Goal: Task Accomplishment & Management: Manage account settings

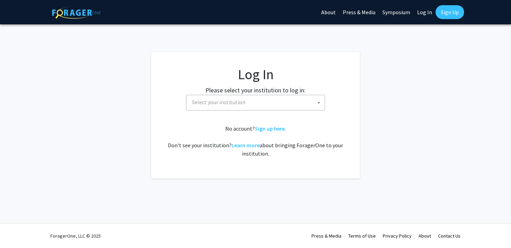
select select
click at [290, 103] on span "Select your institution" at bounding box center [257, 102] width 136 height 14
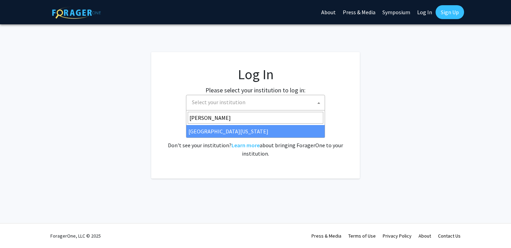
type input "mary"
select select "31"
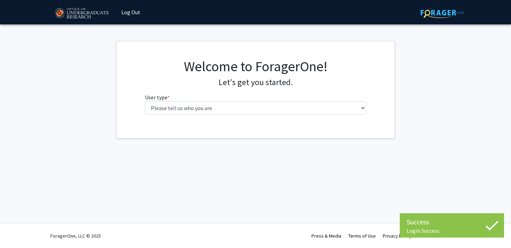
scroll to position [1545, 0]
click at [322, 101] on fg-select "User type * required Please tell us who you are Undergraduate Student Master's …" at bounding box center [256, 104] width 222 height 22
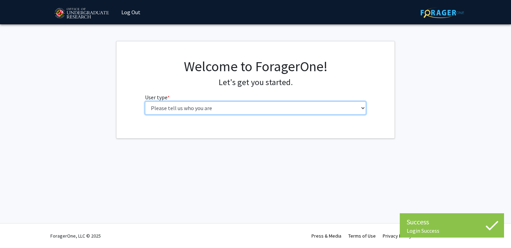
click at [305, 110] on select "Please tell us who you are Undergraduate Student Master's Student Doctoral Cand…" at bounding box center [256, 108] width 222 height 13
select select "1: undergrad"
click at [145, 102] on select "Please tell us who you are Undergraduate Student Master's Student Doctoral Cand…" at bounding box center [256, 108] width 222 height 13
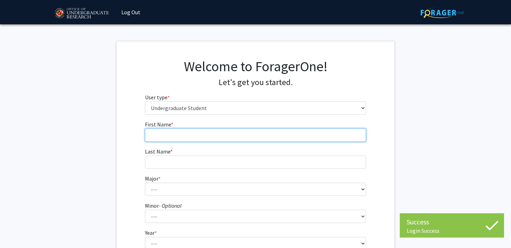
click at [329, 133] on input "First Name * required" at bounding box center [256, 135] width 222 height 13
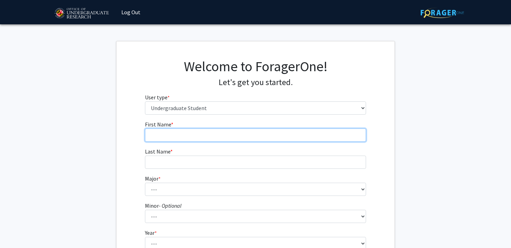
type input "[PERSON_NAME]"
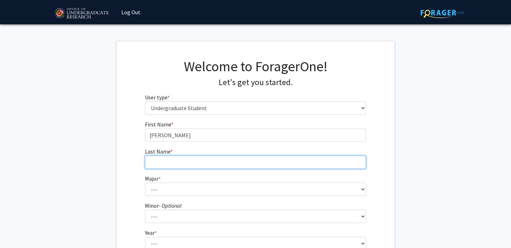
type input "[PERSON_NAME]"
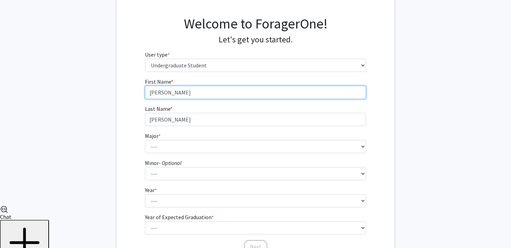
scroll to position [60, 0]
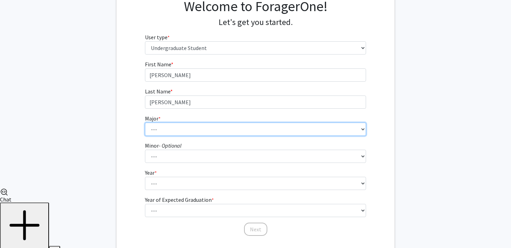
click at [205, 123] on select "--- Accounting Aerospace Engineering African American and Africana Studies Agri…" at bounding box center [256, 129] width 222 height 13
select select "76: 2377"
click at [145, 123] on select "--- Accounting Aerospace Engineering African American and Africana Studies Agri…" at bounding box center [256, 129] width 222 height 13
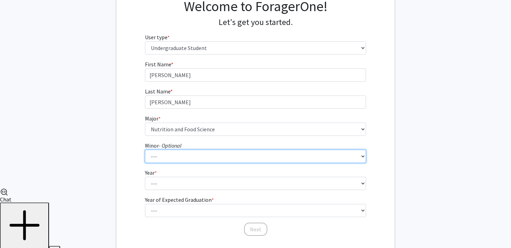
click at [270, 158] on select "--- Actuarial Mathematics Advanced Cybersecurity Experience for Students Africa…" at bounding box center [256, 156] width 222 height 13
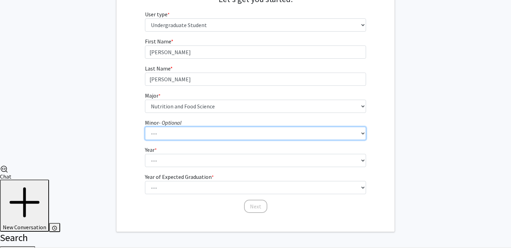
scroll to position [95, 0]
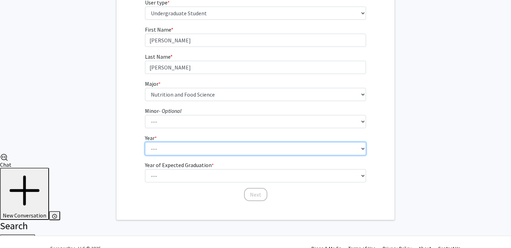
click at [214, 150] on select "--- First-year Sophomore Junior Senior Postbaccalaureate Certificate" at bounding box center [256, 148] width 222 height 13
select select "3: junior"
click at [145, 142] on select "--- First-year Sophomore Junior Senior Postbaccalaureate Certificate" at bounding box center [256, 148] width 222 height 13
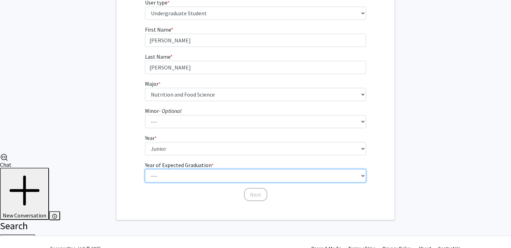
click at [216, 172] on select "--- 2025 2026 2027 2028 2029 2030 2031 2032 2033 2034" at bounding box center [256, 175] width 222 height 13
select select "3: 2027"
click at [145, 169] on select "--- 2025 2026 2027 2028 2029 2030 2031 2032 2033 2034" at bounding box center [256, 175] width 222 height 13
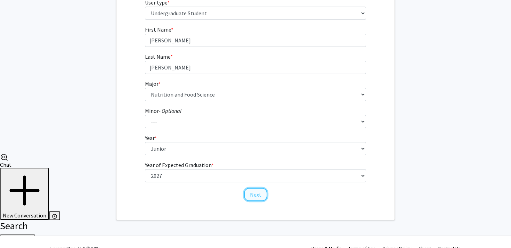
click at [258, 193] on button "Next" at bounding box center [255, 194] width 23 height 13
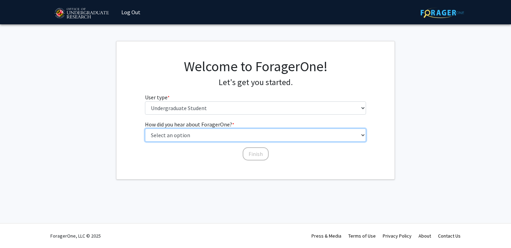
click at [232, 135] on select "Select an option Peer/student recommendation Faculty/staff recommendation Unive…" at bounding box center [256, 135] width 222 height 13
select select "3: university_website"
click at [145, 129] on select "Select an option Peer/student recommendation Faculty/staff recommendation Unive…" at bounding box center [256, 135] width 222 height 13
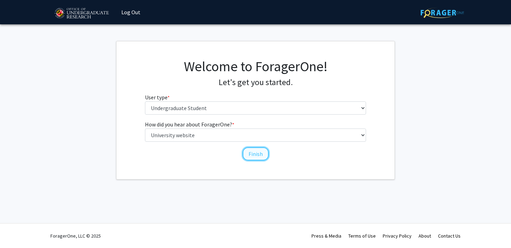
click at [253, 151] on button "Finish" at bounding box center [256, 153] width 26 height 13
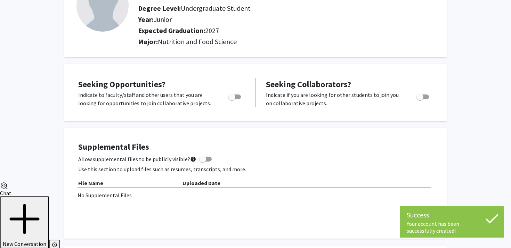
scroll to position [67, 0]
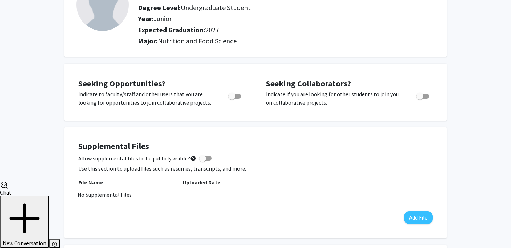
click at [236, 96] on span "Toggle" at bounding box center [235, 96] width 13 height 5
click at [232, 99] on input "Are you actively seeking opportunities?" at bounding box center [232, 99] width 0 height 0
checkbox input "true"
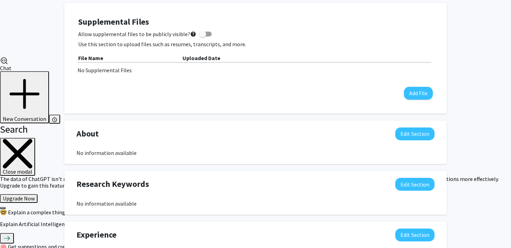
scroll to position [195, 0]
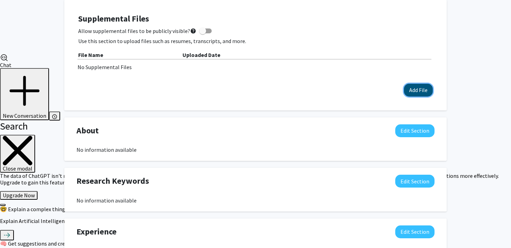
click at [414, 88] on button "Add File" at bounding box center [418, 90] width 29 height 13
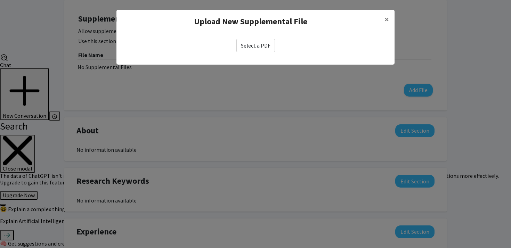
click at [264, 48] on label "Select a PDF" at bounding box center [256, 45] width 39 height 13
click at [0, 0] on input "Select a PDF" at bounding box center [0, 0] width 0 height 0
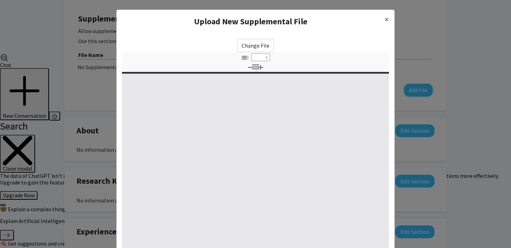
select select "custom"
type input "0"
select select "custom"
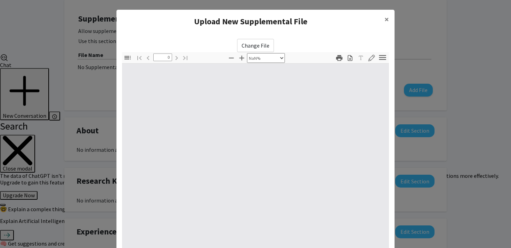
type input "1"
select select "auto"
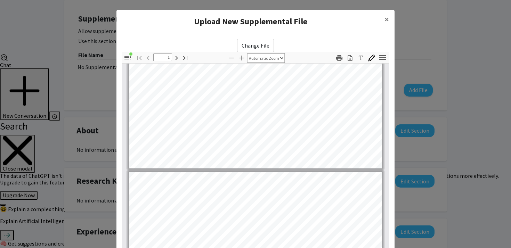
type input "2"
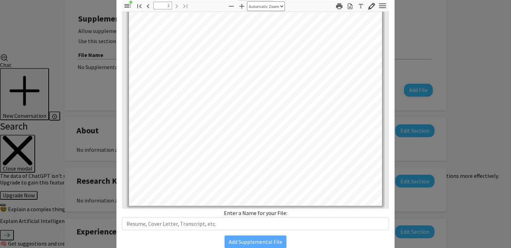
scroll to position [63, 0]
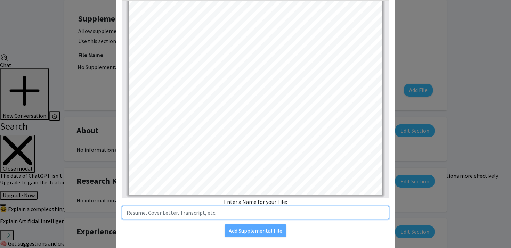
click at [270, 214] on input "text" at bounding box center [255, 212] width 267 height 13
type input "Resume"
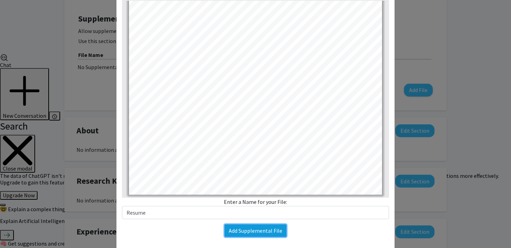
click at [272, 233] on button "Add Supplemental File" at bounding box center [256, 231] width 62 height 13
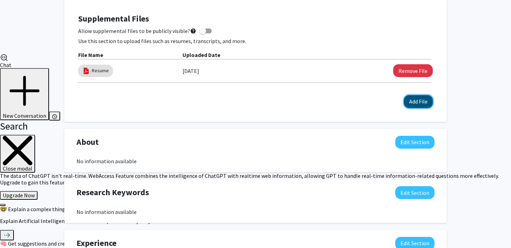
click at [413, 101] on button "Add File" at bounding box center [418, 101] width 29 height 13
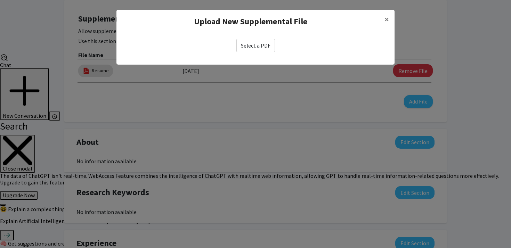
click at [266, 42] on label "Select a PDF" at bounding box center [256, 45] width 39 height 13
click at [0, 0] on input "Select a PDF" at bounding box center [0, 0] width 0 height 0
select select "custom"
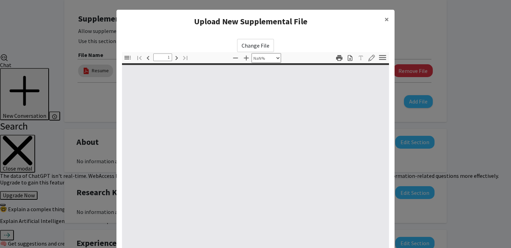
type input "0"
select select "custom"
type input "1"
select select "auto"
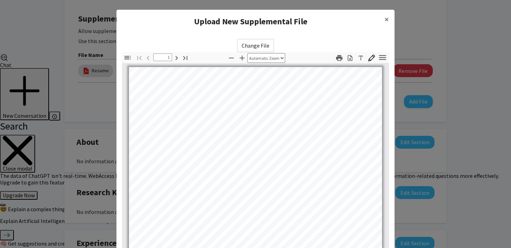
scroll to position [0, 0]
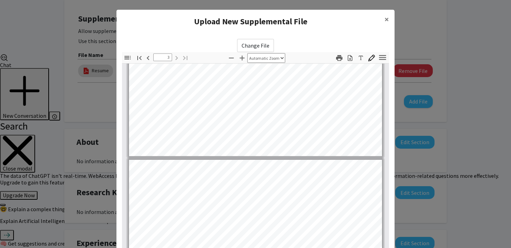
type input "2"
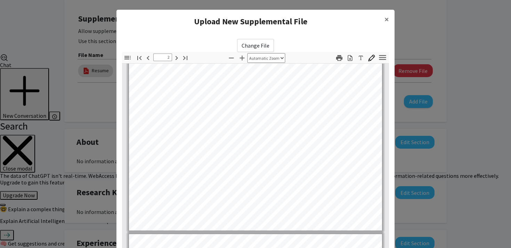
scroll to position [470, 0]
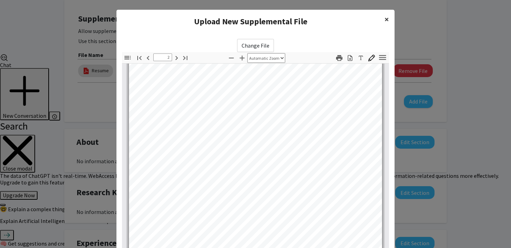
click at [387, 20] on span "×" at bounding box center [387, 19] width 5 height 11
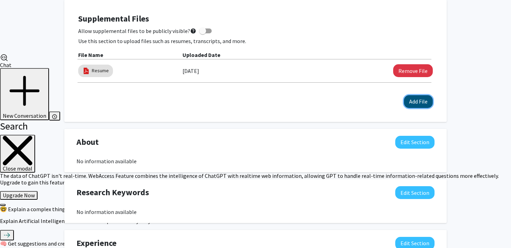
click at [419, 96] on button "Add File" at bounding box center [418, 101] width 29 height 13
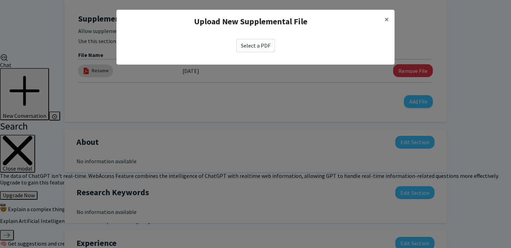
click at [249, 47] on label "Select a PDF" at bounding box center [256, 45] width 39 height 13
click at [0, 0] on input "Select a PDF" at bounding box center [0, 0] width 0 height 0
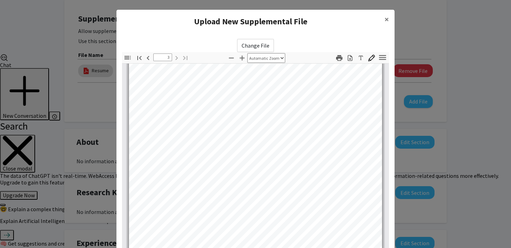
scroll to position [0, 0]
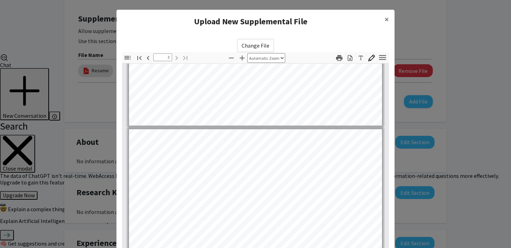
type input "2"
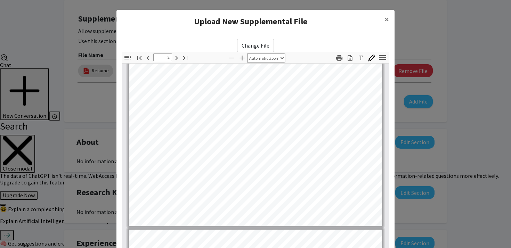
scroll to position [81, 0]
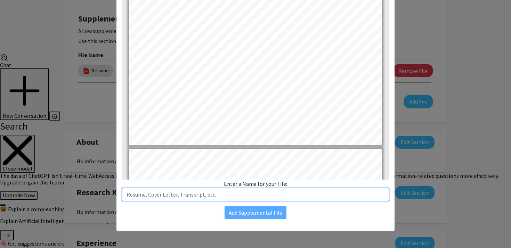
click at [187, 192] on input "text" at bounding box center [255, 194] width 267 height 13
type input "T"
type input "Unofficial Transcript"
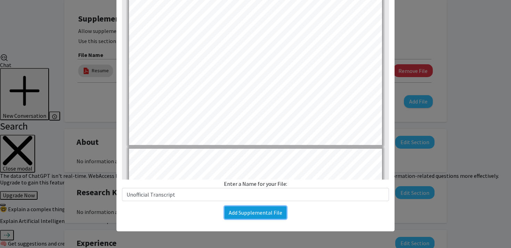
click at [241, 211] on button "Add Supplemental File" at bounding box center [256, 213] width 62 height 13
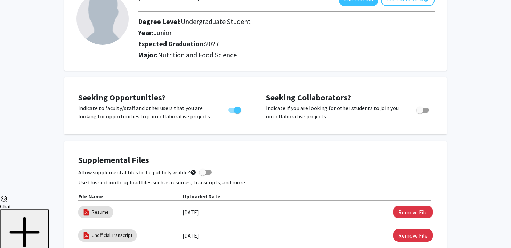
scroll to position [0, 0]
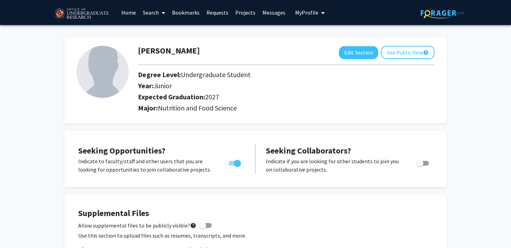
click at [310, 11] on span "My Profile" at bounding box center [306, 12] width 23 height 7
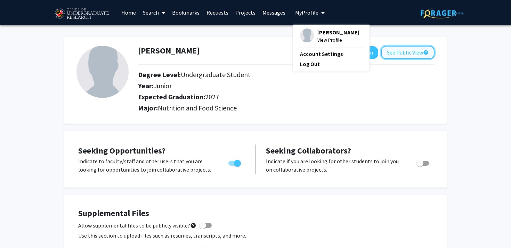
click at [394, 49] on button "See Public View help" at bounding box center [408, 52] width 54 height 13
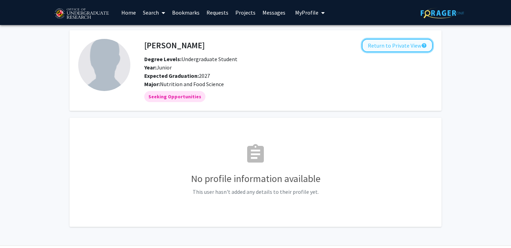
click at [408, 47] on button "Return to Private View help" at bounding box center [397, 45] width 71 height 13
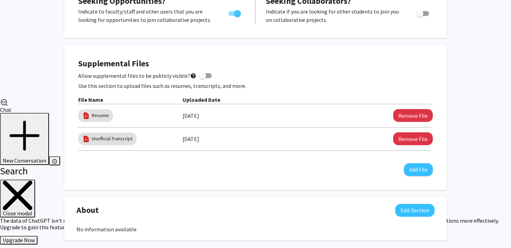
scroll to position [149, 0]
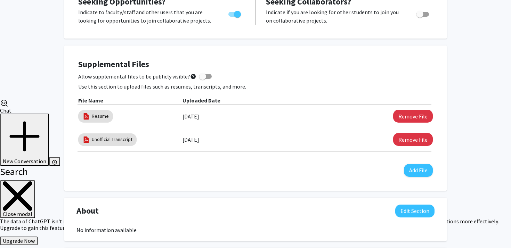
click at [199, 75] on span at bounding box center [202, 76] width 7 height 7
click at [202, 79] on input "Allow supplemental files to be publicly visible? help" at bounding box center [202, 79] width 0 height 0
checkbox input "true"
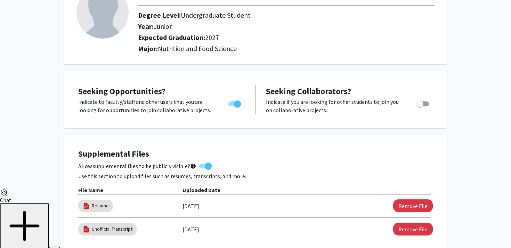
scroll to position [0, 0]
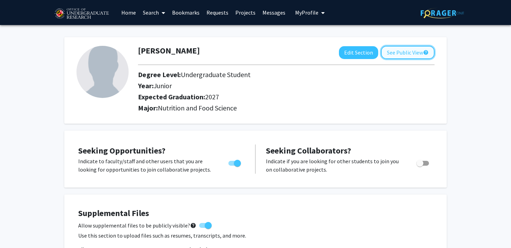
click at [393, 51] on button "See Public View help" at bounding box center [408, 52] width 54 height 13
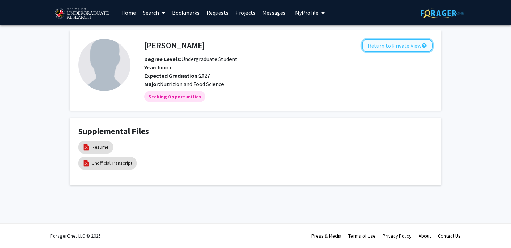
click at [395, 46] on button "Return to Private View help" at bounding box center [397, 45] width 71 height 13
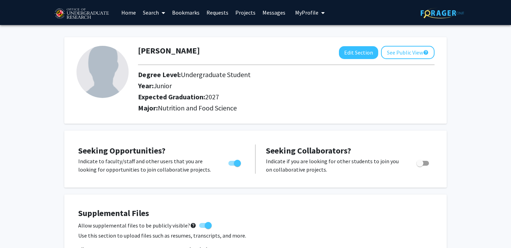
click at [162, 11] on icon at bounding box center [163, 13] width 3 height 6
click at [235, 38] on div "[PERSON_NAME] Edit Section See Public View help Degree Level: Undergraduate Stu…" at bounding box center [255, 80] width 383 height 87
click at [85, 12] on img at bounding box center [81, 13] width 59 height 17
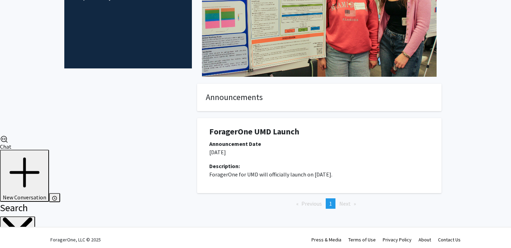
scroll to position [112, 0]
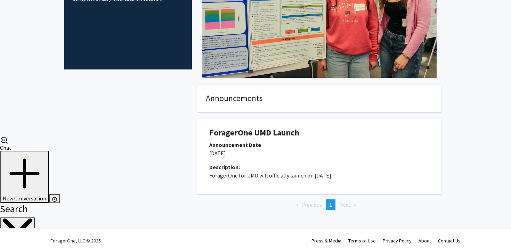
click at [346, 206] on span "Next page" at bounding box center [344, 204] width 11 height 7
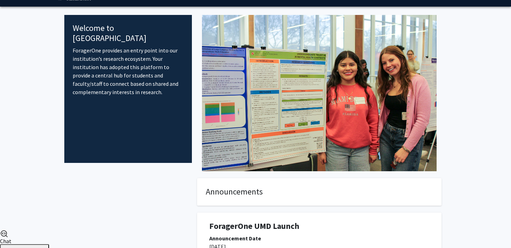
scroll to position [0, 0]
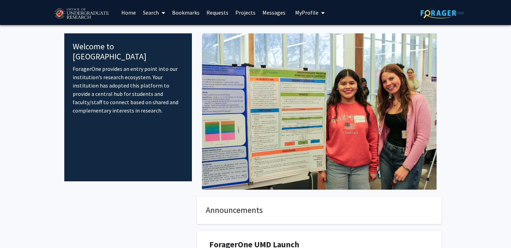
click at [250, 15] on link "Projects" at bounding box center [245, 12] width 27 height 24
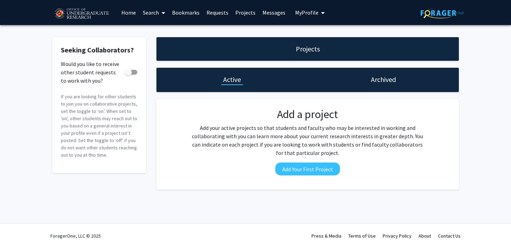
click at [158, 10] on link "Search" at bounding box center [153, 12] width 29 height 24
click at [161, 45] on span "Students" at bounding box center [160, 46] width 42 height 14
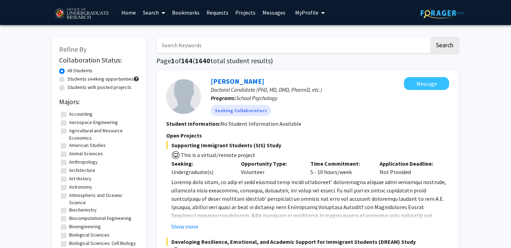
click at [150, 14] on link "Search" at bounding box center [153, 12] width 29 height 24
click at [155, 29] on span "Faculty/Staff" at bounding box center [164, 32] width 51 height 14
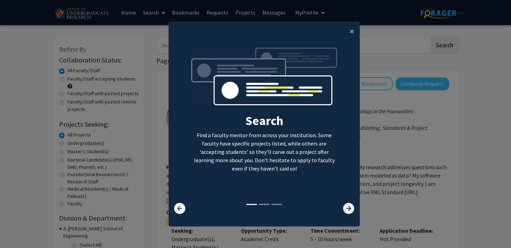
click at [351, 205] on icon at bounding box center [348, 208] width 11 height 11
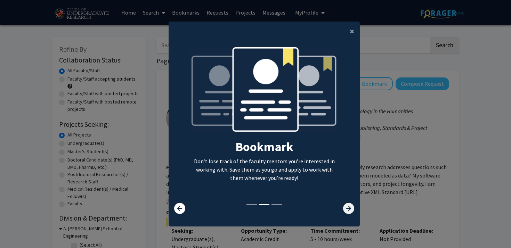
click at [351, 205] on icon at bounding box center [348, 208] width 11 height 11
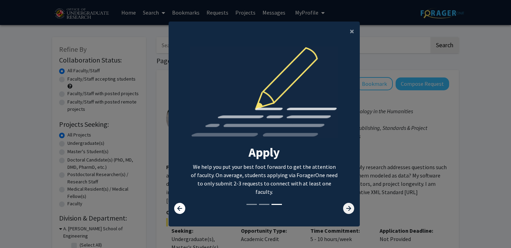
click at [351, 205] on icon at bounding box center [348, 208] width 11 height 11
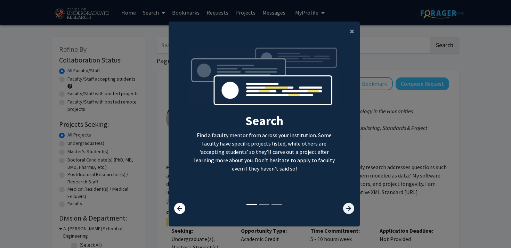
click at [351, 203] on icon at bounding box center [348, 208] width 11 height 11
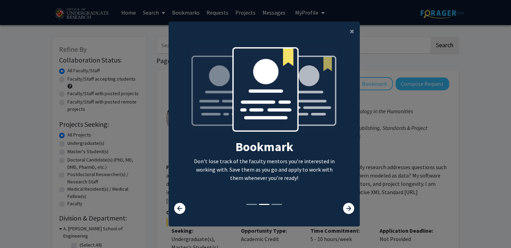
click at [382, 132] on modal-container "× Search Find a faculty mentor from across your institution. Some faculty have …" at bounding box center [255, 124] width 511 height 248
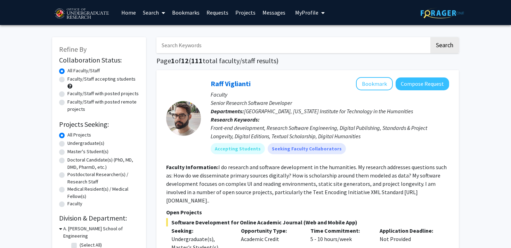
click at [67, 80] on label "Faculty/Staff accepting students" at bounding box center [101, 78] width 68 height 7
click at [67, 80] on input "Faculty/Staff accepting students" at bounding box center [69, 77] width 5 height 5
radio input "true"
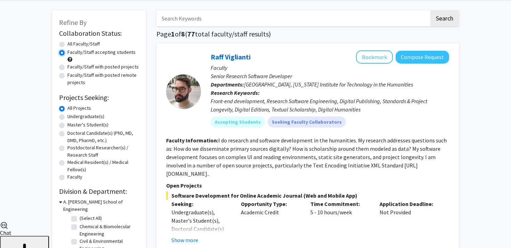
scroll to position [29, 0]
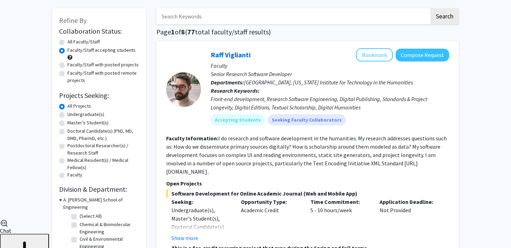
click at [86, 113] on label "Undergraduate(s)" at bounding box center [85, 114] width 37 height 7
click at [72, 113] on input "Undergraduate(s)" at bounding box center [69, 113] width 5 height 5
radio input "true"
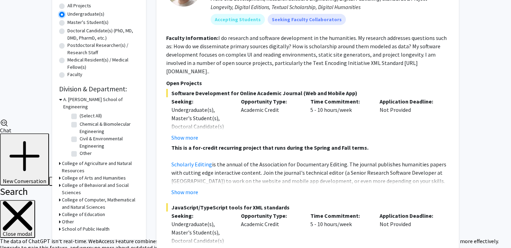
scroll to position [135, 0]
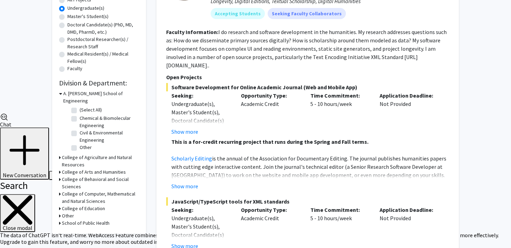
click at [61, 93] on icon at bounding box center [60, 93] width 3 height 7
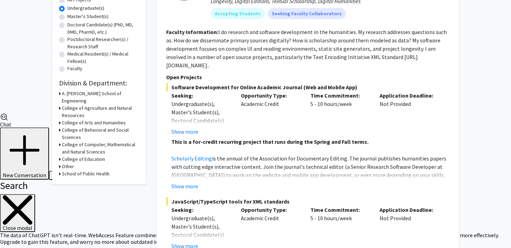
click at [60, 105] on icon at bounding box center [60, 108] width 2 height 7
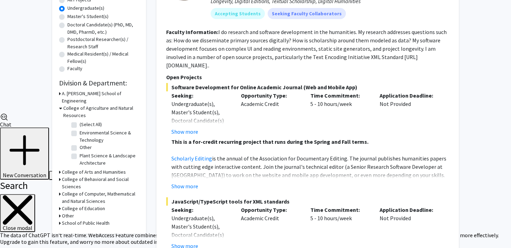
click at [80, 121] on label "(Select All)" at bounding box center [91, 124] width 22 height 7
click at [80, 121] on input "(Select All)" at bounding box center [82, 123] width 5 height 5
checkbox input "true"
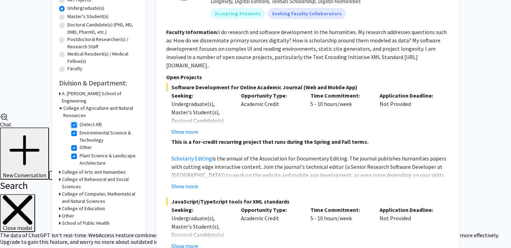
checkbox input "true"
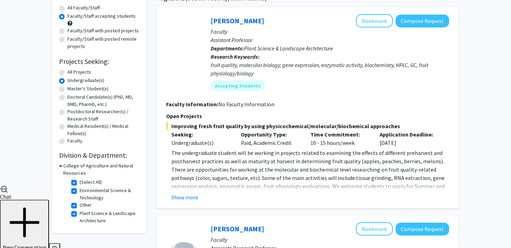
scroll to position [17, 0]
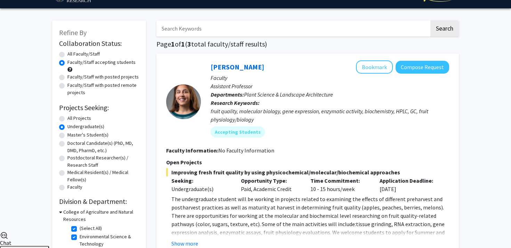
click at [80, 227] on label "(Select All)" at bounding box center [91, 228] width 22 height 7
click at [80, 227] on input "(Select All)" at bounding box center [82, 227] width 5 height 5
checkbox input "false"
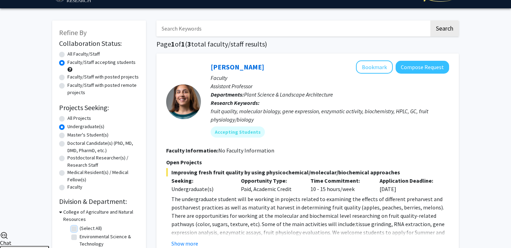
checkbox input "false"
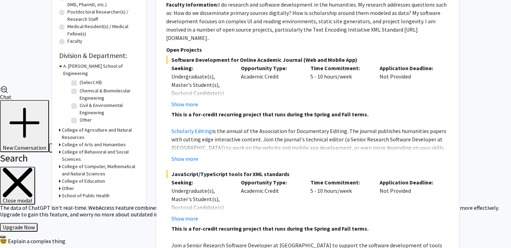
scroll to position [165, 0]
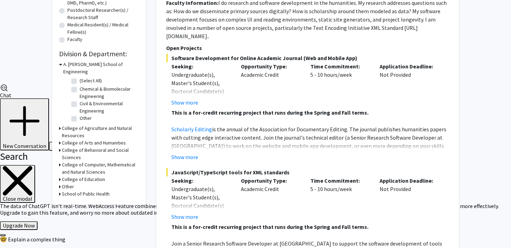
click at [79, 147] on h3 "College of Behavioral and Social Sciences" at bounding box center [100, 154] width 77 height 15
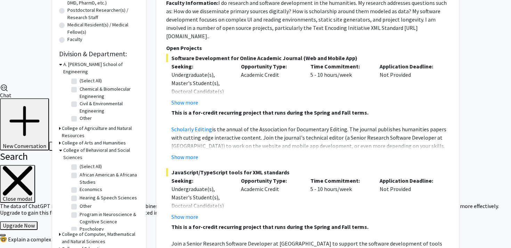
click at [69, 139] on h3 "College of Arts and Humanities" at bounding box center [94, 142] width 64 height 7
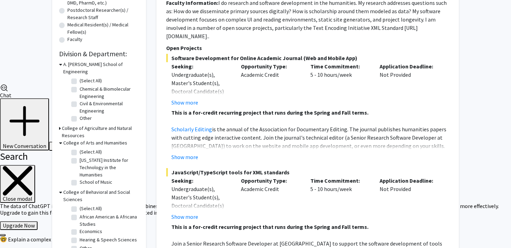
click at [69, 139] on h3 "College of Arts and Humanities" at bounding box center [95, 142] width 64 height 7
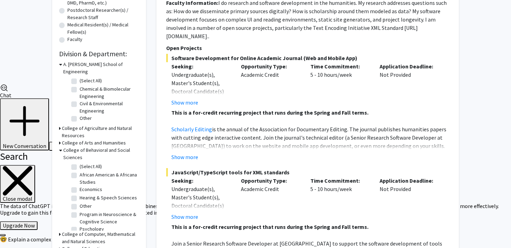
click at [69, 64] on h3 "A. [PERSON_NAME] School of Engineering" at bounding box center [101, 68] width 76 height 15
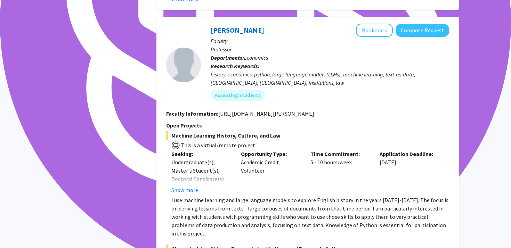
scroll to position [1955, 0]
